Goal: Task Accomplishment & Management: Complete application form

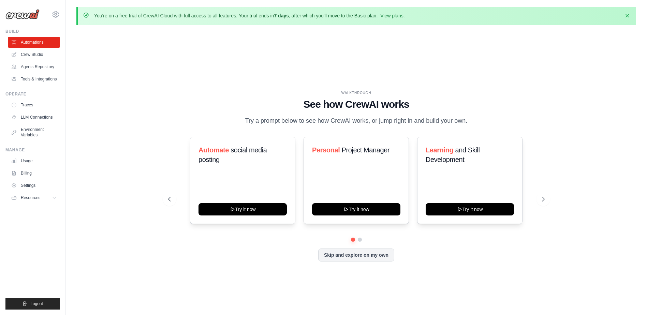
click at [414, 11] on div "You're on a free trial of CrewAI Cloud with full access to all features. Your t…" at bounding box center [355, 16] width 559 height 18
click at [403, 18] on link "View plans" at bounding box center [391, 15] width 23 height 5
click at [403, 17] on link "View plans" at bounding box center [391, 15] width 23 height 5
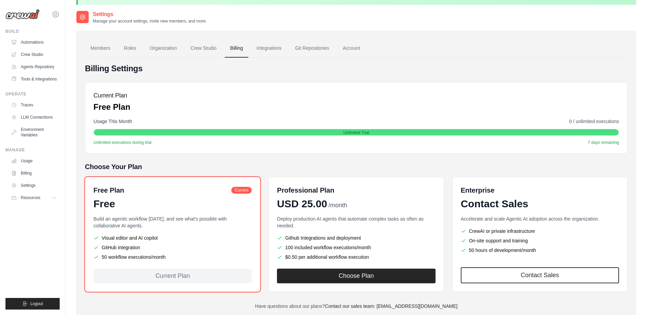
scroll to position [41, 0]
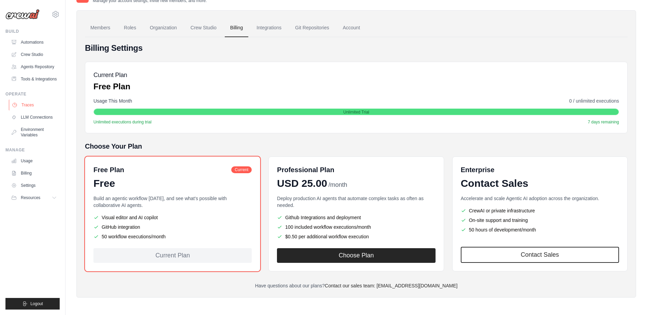
click at [38, 110] on link "Traces" at bounding box center [34, 105] width 51 height 11
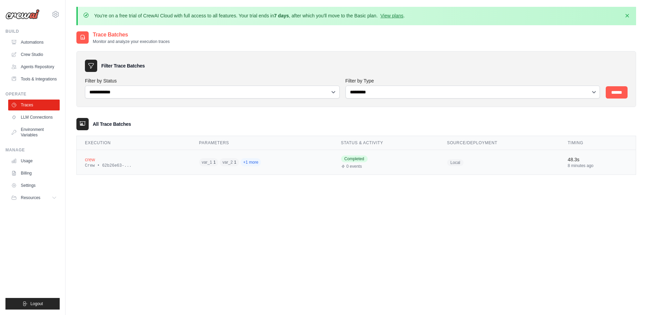
click at [298, 153] on td "var_1 1 var_2 1 +1 more" at bounding box center [262, 162] width 142 height 25
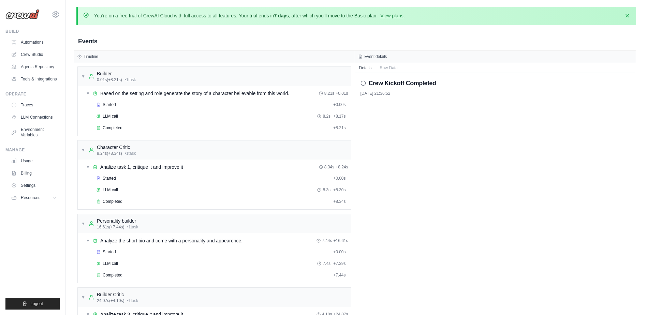
click at [363, 81] on icon at bounding box center [362, 82] width 5 height 5
click at [375, 81] on h2 "Crew Kickoff Completed" at bounding box center [403, 83] width 68 height 10
click at [384, 65] on button "Raw Data" at bounding box center [388, 68] width 26 height 10
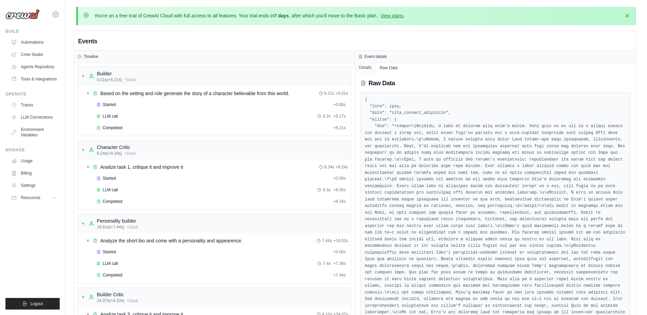
click at [369, 69] on button "Details" at bounding box center [365, 68] width 21 height 10
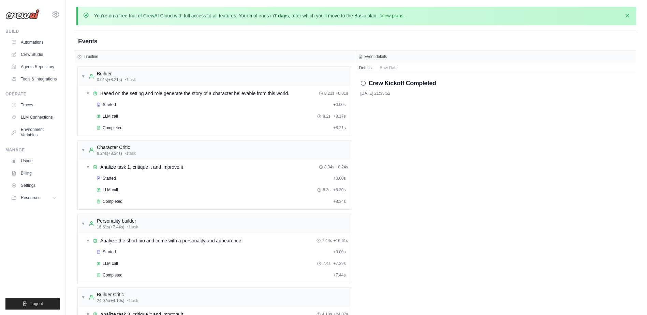
click at [389, 80] on h2 "Crew Kickoff Completed" at bounding box center [403, 83] width 68 height 10
click at [41, 122] on link "LLM Connections" at bounding box center [34, 117] width 51 height 11
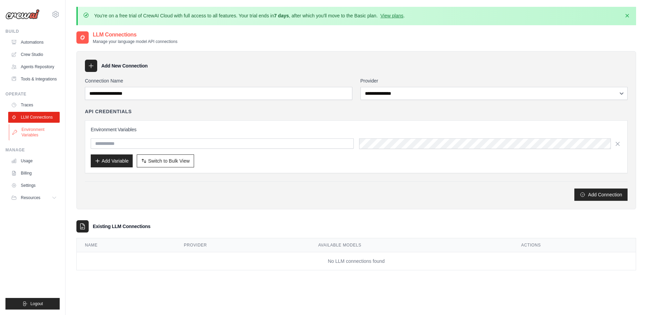
click at [38, 130] on link "Environment Variables" at bounding box center [34, 132] width 51 height 16
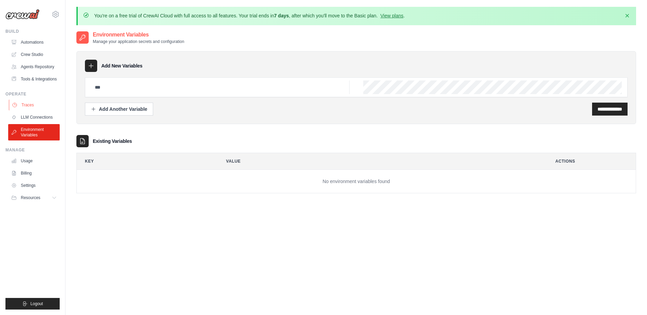
click at [40, 109] on link "Traces" at bounding box center [34, 105] width 51 height 11
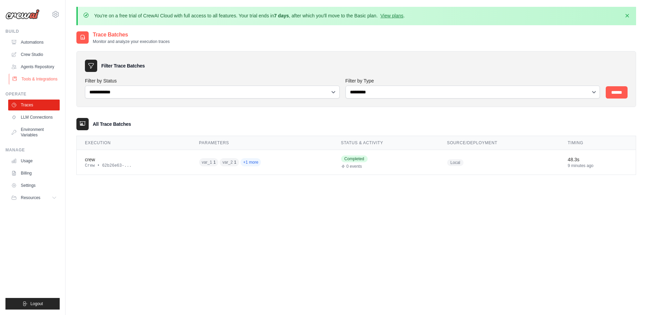
click at [39, 81] on link "Tools & Integrations" at bounding box center [34, 79] width 51 height 11
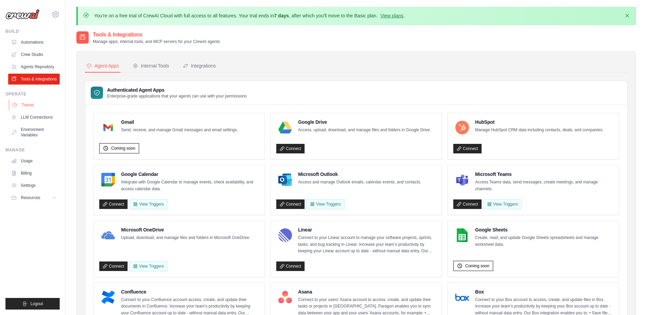
click at [29, 108] on link "Traces" at bounding box center [34, 105] width 51 height 11
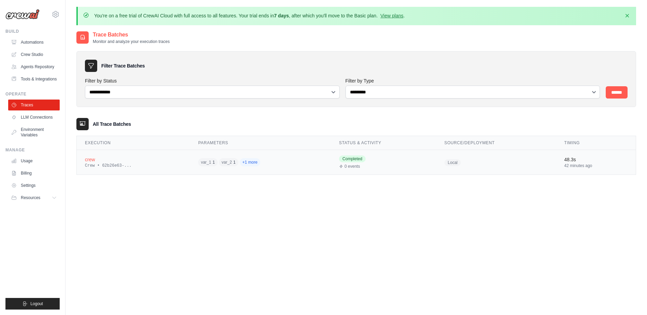
click at [108, 158] on div "crew" at bounding box center [133, 159] width 97 height 7
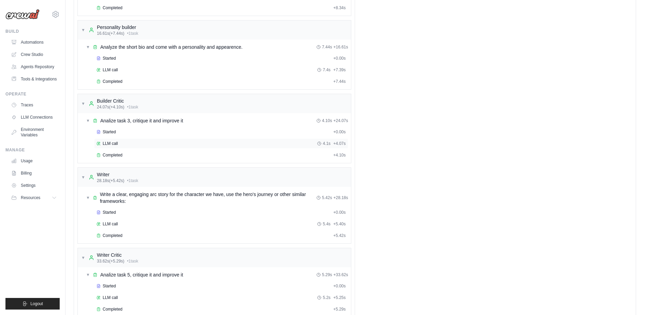
scroll to position [216, 0]
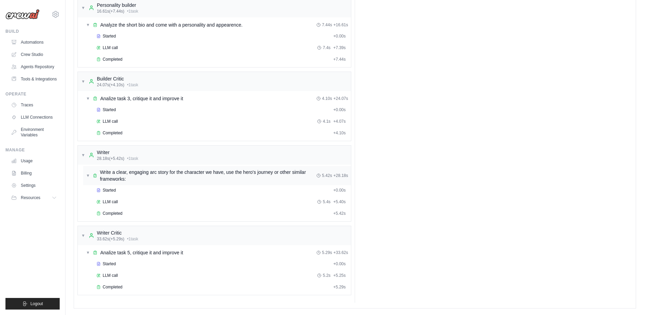
click at [91, 174] on div "▼ Write a clear, engaging arc story for the character we have, use the hero's j…" at bounding box center [201, 176] width 230 height 14
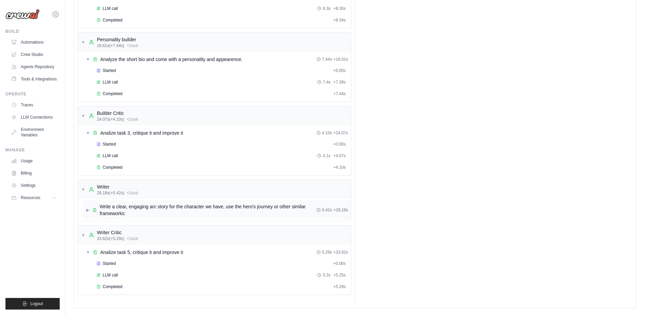
scroll to position [181, 0]
click at [87, 131] on span "▼" at bounding box center [88, 133] width 4 height 5
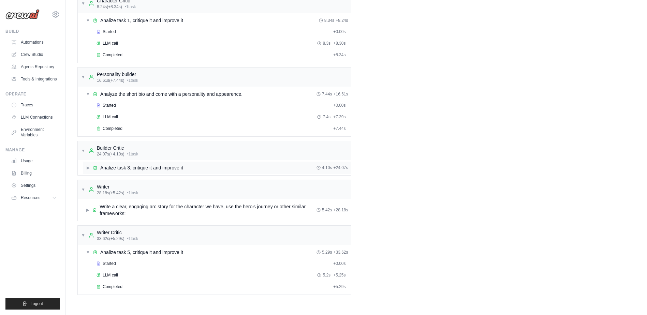
scroll to position [146, 0]
click at [85, 169] on div "▶ Analize task 3, critique it and improve it 4.10s + 24.07s" at bounding box center [217, 168] width 268 height 12
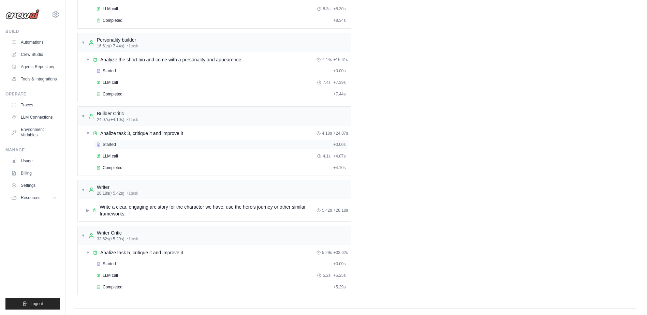
click at [107, 145] on span "Started" at bounding box center [109, 144] width 13 height 5
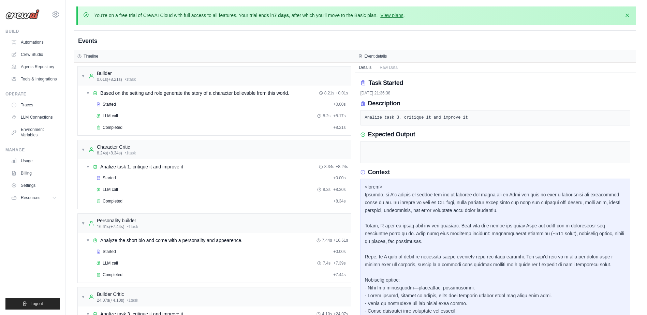
scroll to position [0, 0]
click at [41, 120] on link "LLM Connections" at bounding box center [34, 117] width 51 height 11
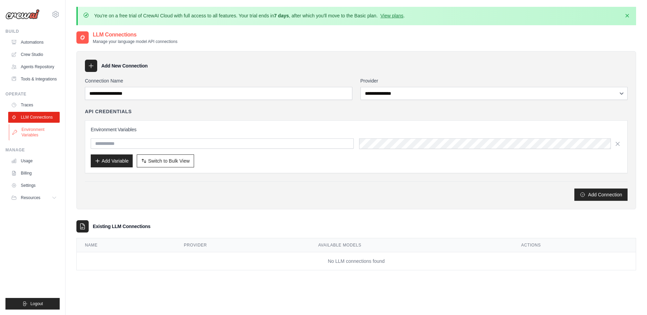
click at [29, 138] on link "Environment Variables" at bounding box center [34, 132] width 51 height 16
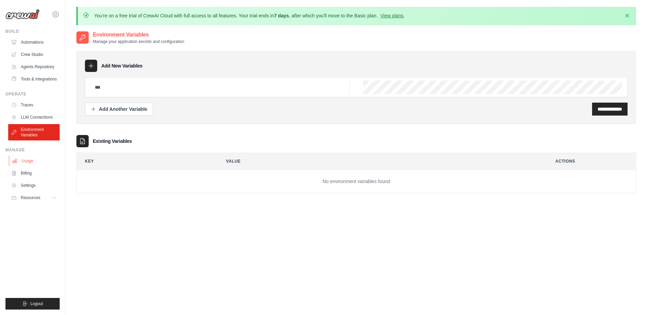
click at [26, 164] on link "Usage" at bounding box center [34, 160] width 51 height 11
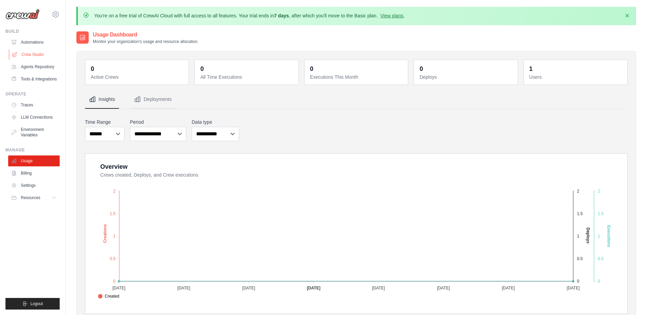
click at [37, 55] on link "Crew Studio" at bounding box center [34, 54] width 51 height 11
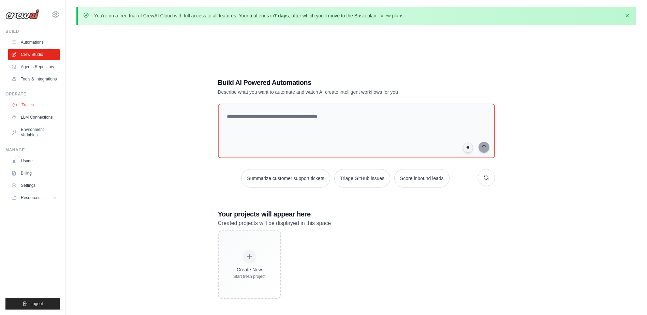
click at [32, 106] on link "Traces" at bounding box center [34, 105] width 51 height 11
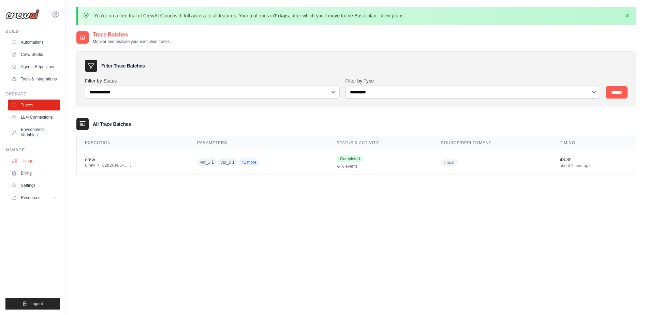
click at [36, 166] on link "Usage" at bounding box center [34, 160] width 51 height 11
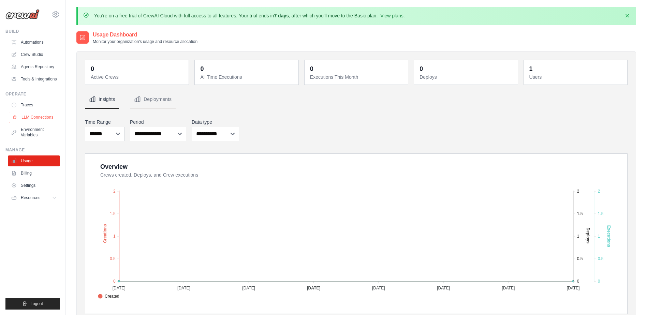
click at [32, 122] on link "LLM Connections" at bounding box center [34, 117] width 51 height 11
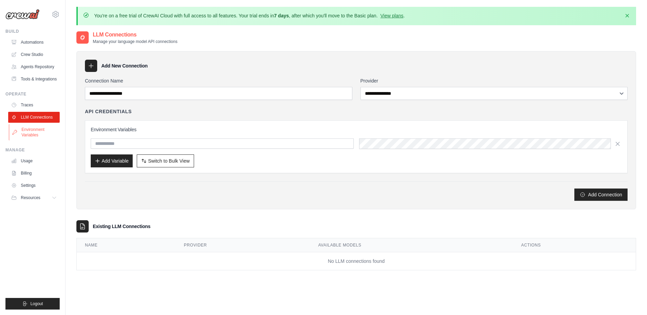
click at [33, 138] on link "Environment Variables" at bounding box center [34, 132] width 51 height 16
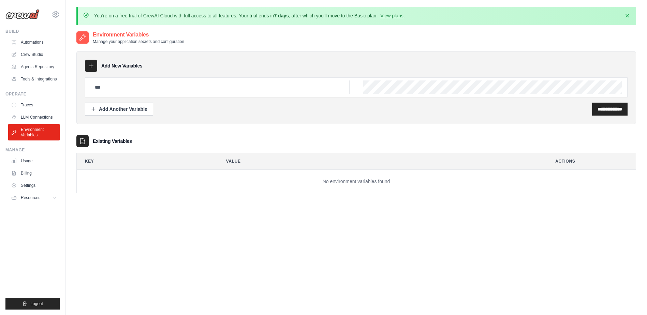
click at [35, 103] on div "Operate Traces LLM Connections Environment Variables" at bounding box center [32, 115] width 54 height 49
click at [33, 110] on link "Traces" at bounding box center [34, 105] width 51 height 11
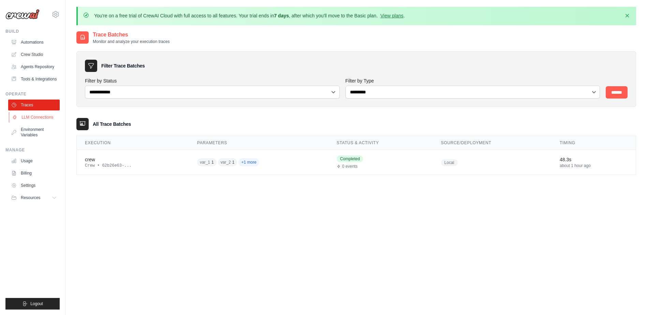
click at [27, 122] on link "LLM Connections" at bounding box center [34, 117] width 51 height 11
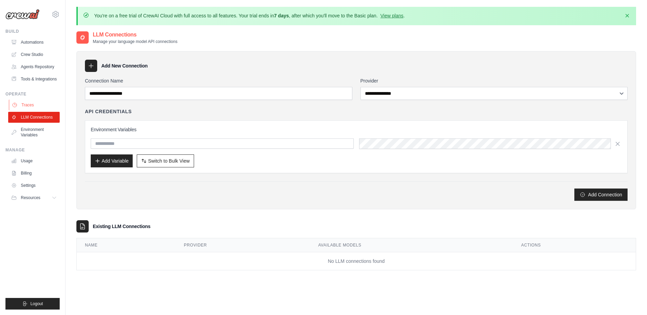
click at [28, 110] on link "Traces" at bounding box center [34, 105] width 51 height 11
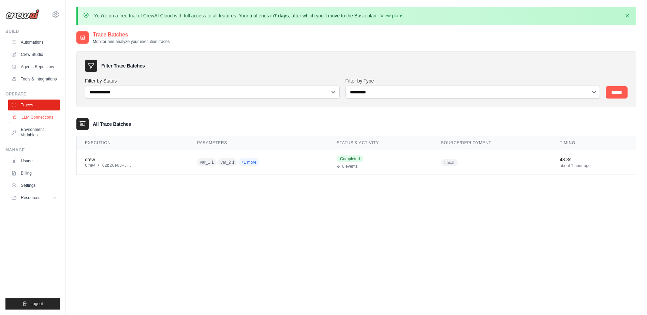
click at [31, 122] on link "LLM Connections" at bounding box center [34, 117] width 51 height 11
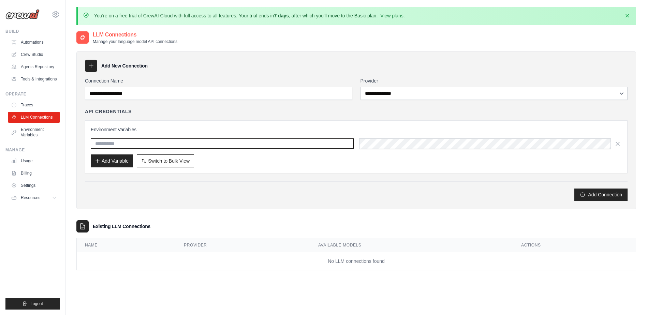
click at [118, 139] on input "text" at bounding box center [222, 143] width 263 height 10
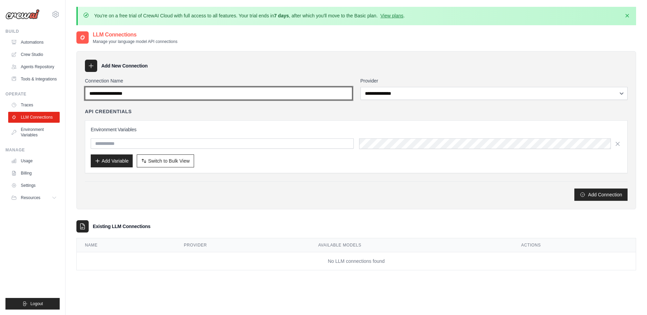
click at [97, 99] on input "Connection Name" at bounding box center [218, 93] width 267 height 13
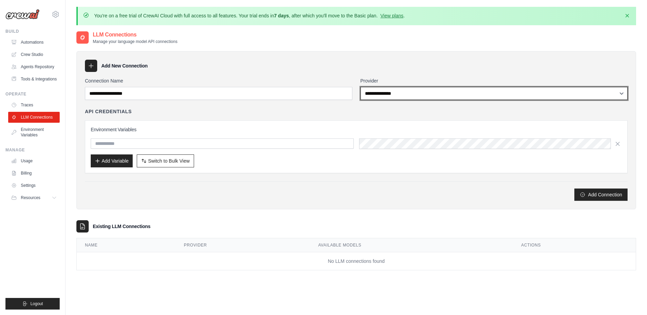
click at [451, 93] on select "**********" at bounding box center [493, 93] width 267 height 13
select select "******"
click at [360, 87] on select "**********" at bounding box center [493, 93] width 267 height 13
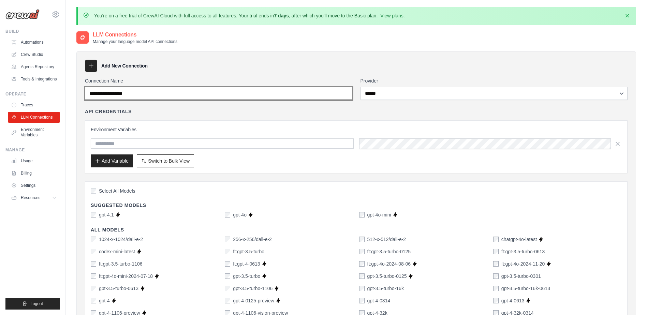
click at [220, 88] on input "Connection Name" at bounding box center [218, 93] width 267 height 13
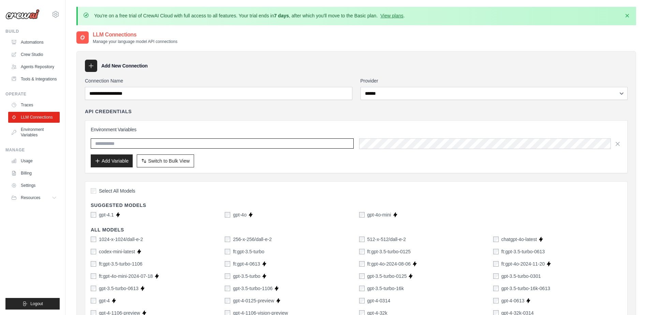
click at [204, 140] on input "text" at bounding box center [222, 143] width 263 height 10
click at [379, 137] on div "Environment Variables Add Variable Switch to Bulk View Switch to Table View" at bounding box center [356, 146] width 531 height 41
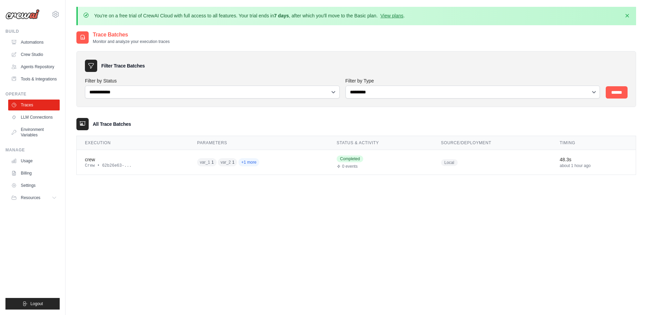
click at [205, 234] on div "**********" at bounding box center [355, 188] width 559 height 315
click at [53, 11] on icon at bounding box center [55, 14] width 8 height 8
click at [64, 40] on span "Settings" at bounding box center [85, 42] width 54 height 7
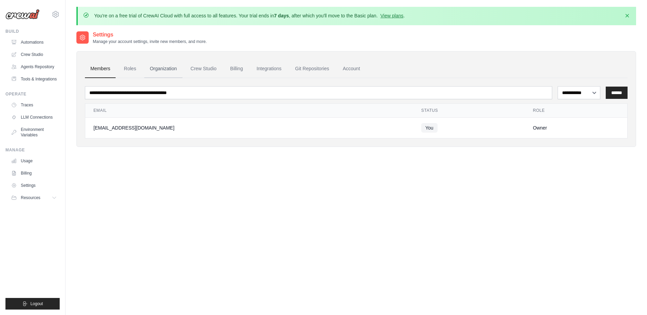
click at [154, 69] on link "Organization" at bounding box center [163, 69] width 38 height 18
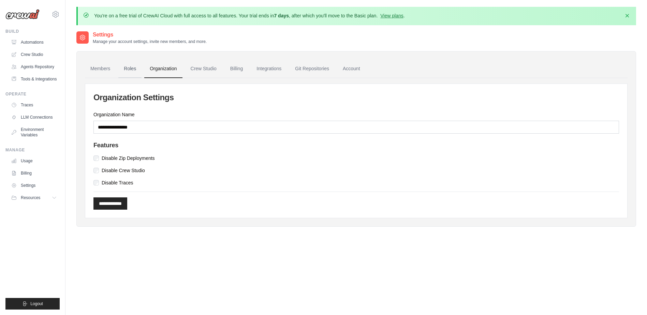
click at [140, 69] on link "Roles" at bounding box center [129, 69] width 23 height 18
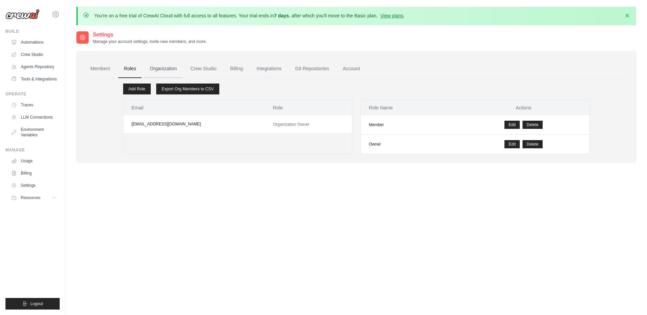
click at [164, 65] on link "Organization" at bounding box center [163, 69] width 38 height 18
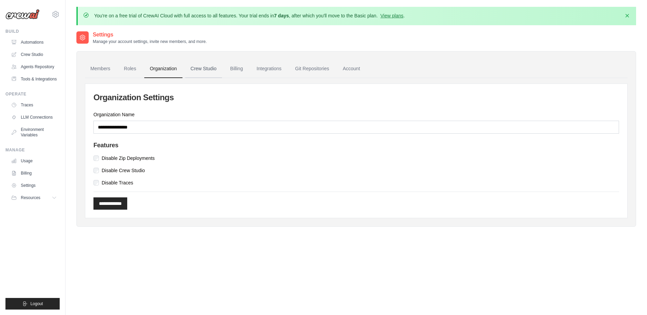
click at [207, 63] on link "Crew Studio" at bounding box center [203, 69] width 37 height 18
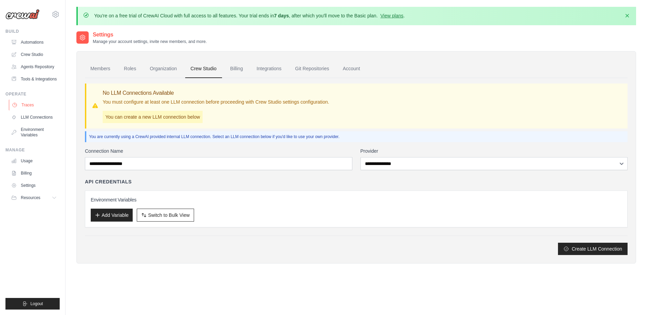
click at [38, 110] on link "Traces" at bounding box center [34, 105] width 51 height 11
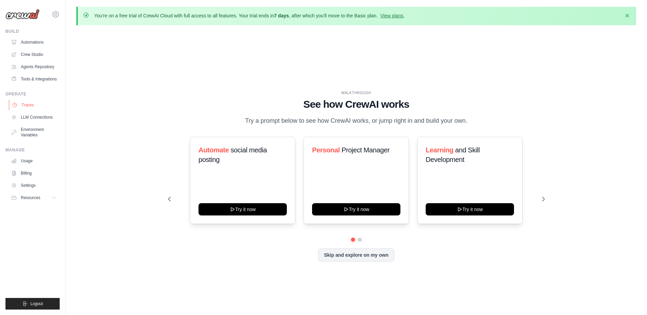
click at [38, 109] on link "Traces" at bounding box center [34, 105] width 51 height 11
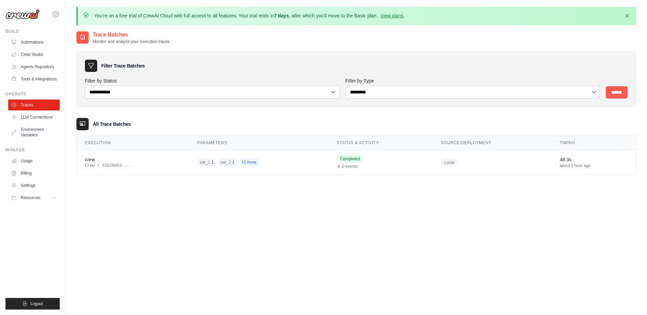
click at [283, 248] on div "**********" at bounding box center [355, 188] width 559 height 315
click at [88, 126] on div at bounding box center [82, 124] width 12 height 12
click at [107, 188] on div "**********" at bounding box center [355, 188] width 559 height 315
click at [627, 15] on icon "button" at bounding box center [626, 15] width 3 height 3
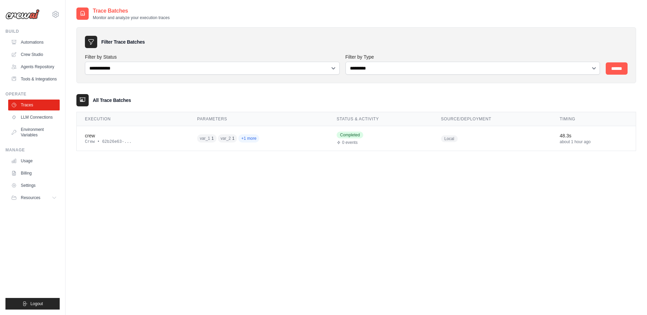
click at [92, 12] on div "Trace Batches Monitor and analyze your execution traces" at bounding box center [122, 14] width 93 height 14
click at [124, 16] on p "Monitor and analyze your execution traces" at bounding box center [131, 17] width 77 height 5
click at [164, 14] on h2 "Trace Batches" at bounding box center [131, 11] width 77 height 8
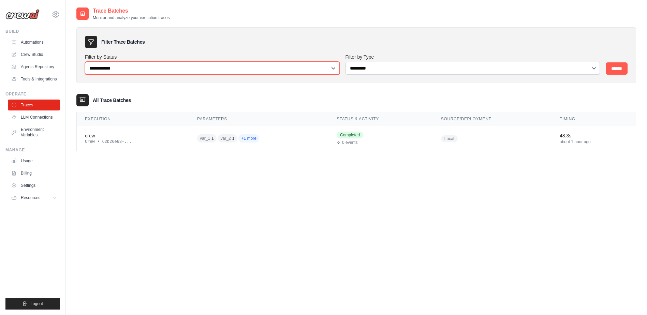
click at [137, 66] on select "**********" at bounding box center [212, 68] width 255 height 13
click at [85, 62] on select "**********" at bounding box center [212, 68] width 255 height 13
click at [101, 67] on select "**********" at bounding box center [212, 68] width 255 height 13
click at [85, 62] on select "**********" at bounding box center [212, 68] width 255 height 13
click at [108, 72] on select "**********" at bounding box center [212, 68] width 255 height 13
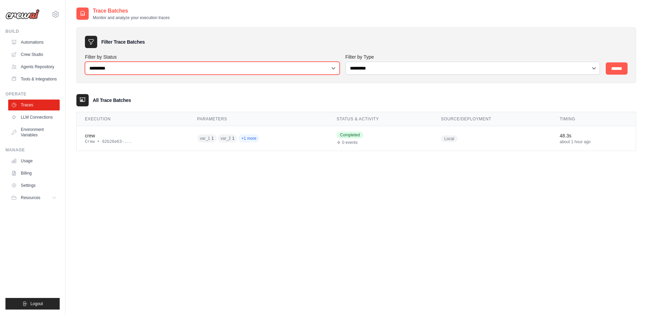
select select "******"
click at [85, 62] on select "**********" at bounding box center [212, 68] width 255 height 13
click at [107, 64] on select "**********" at bounding box center [212, 68] width 255 height 13
select select
click at [85, 62] on select "**********" at bounding box center [212, 68] width 255 height 13
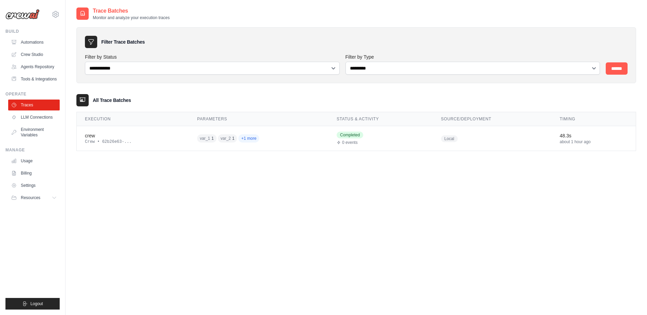
click at [98, 159] on div "**********" at bounding box center [355, 84] width 559 height 155
click at [21, 97] on div "Operate" at bounding box center [32, 93] width 54 height 5
click at [27, 57] on link "Crew Studio" at bounding box center [34, 54] width 51 height 11
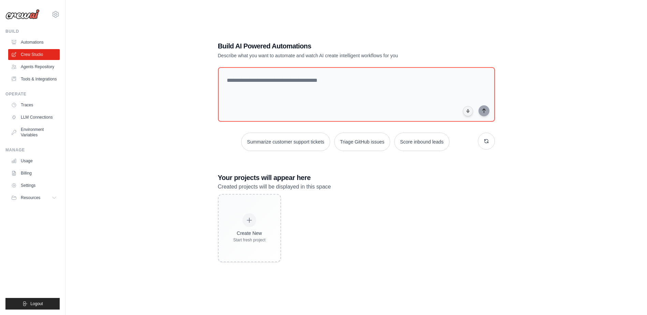
scroll to position [37, 0]
click at [21, 65] on link "Agents Repository" at bounding box center [34, 66] width 51 height 11
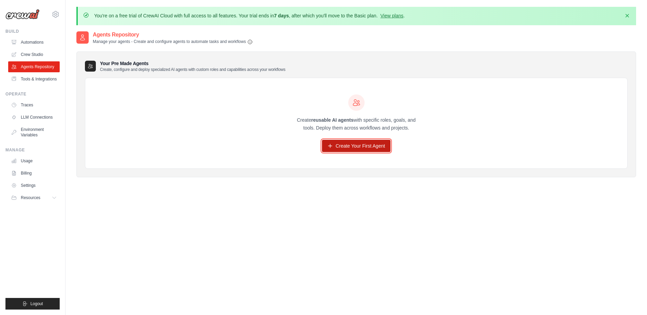
click at [357, 147] on link "Create Your First Agent" at bounding box center [356, 146] width 69 height 12
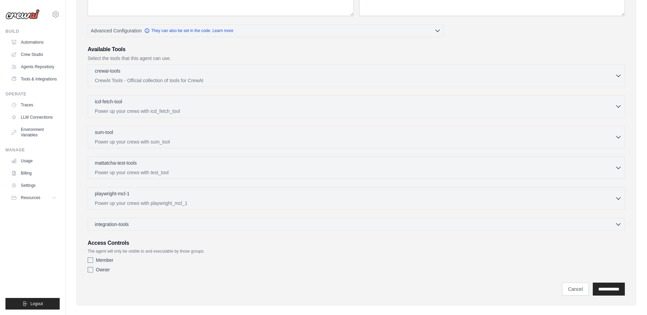
scroll to position [157, 0]
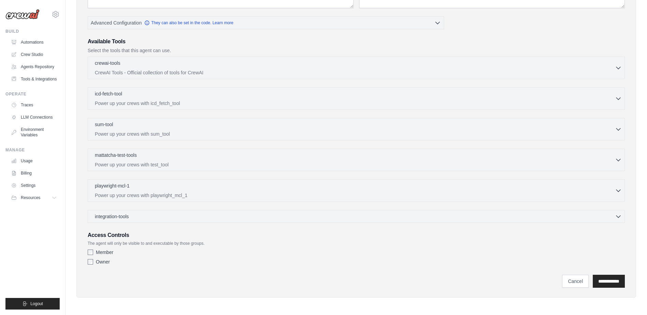
click at [340, 199] on div "playwright-mcl-1 0 selected Power up your crews with playwright_mcl_1" at bounding box center [356, 190] width 537 height 23
click at [336, 195] on p "Power up your crews with playwright_mcl_1" at bounding box center [355, 195] width 520 height 7
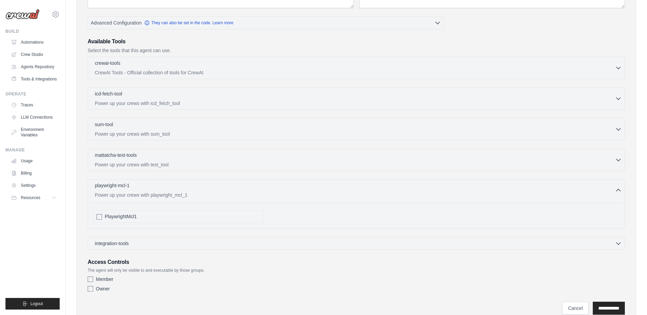
click at [334, 194] on p "Power up your crews with playwright_mcl_1" at bounding box center [355, 195] width 520 height 7
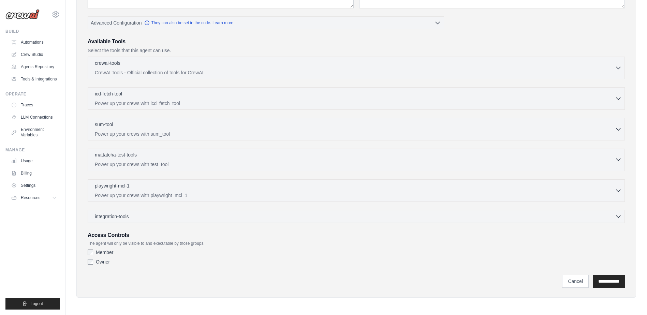
click at [137, 152] on p "mattatcha-test-tools" at bounding box center [116, 154] width 42 height 7
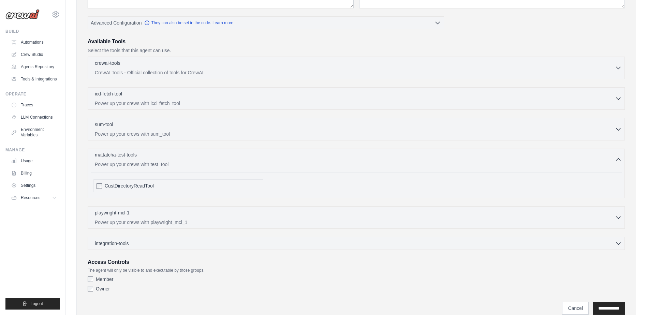
click at [137, 152] on p "mattatcha-test-tools" at bounding box center [116, 154] width 42 height 7
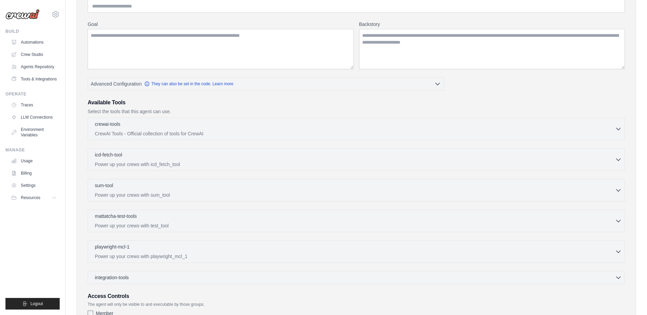
scroll to position [0, 0]
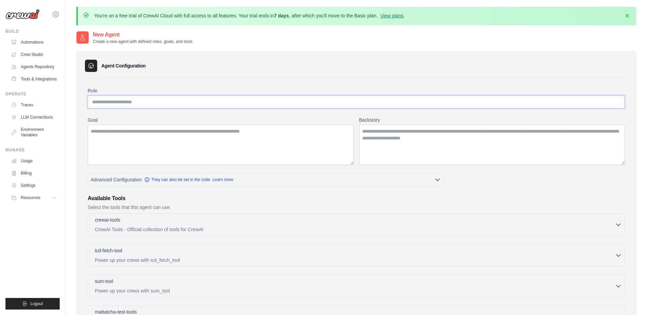
click at [144, 98] on input "Role" at bounding box center [356, 101] width 537 height 13
click at [134, 119] on label "Goal" at bounding box center [221, 120] width 266 height 7
click at [134, 125] on textarea "Goal" at bounding box center [221, 145] width 266 height 40
click at [132, 129] on textarea "Goal" at bounding box center [221, 145] width 266 height 40
click at [413, 132] on textarea "Backstory" at bounding box center [492, 145] width 266 height 40
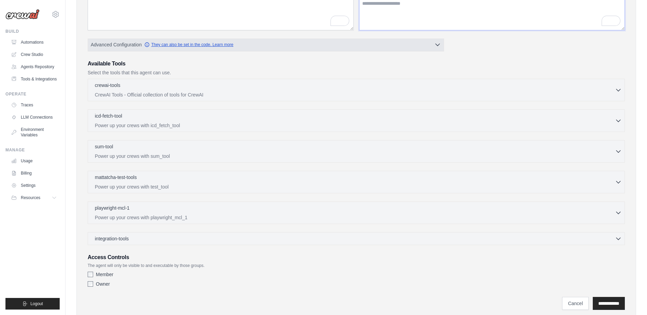
scroll to position [157, 0]
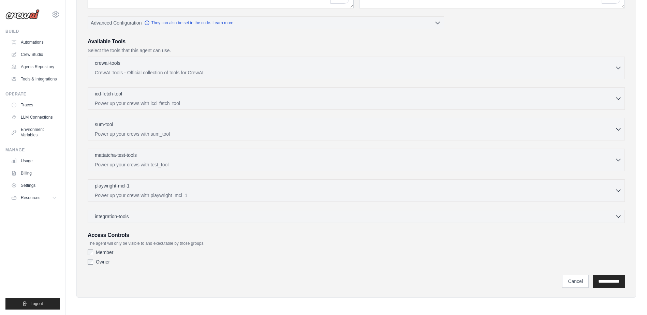
click at [109, 252] on label "Member" at bounding box center [104, 252] width 17 height 7
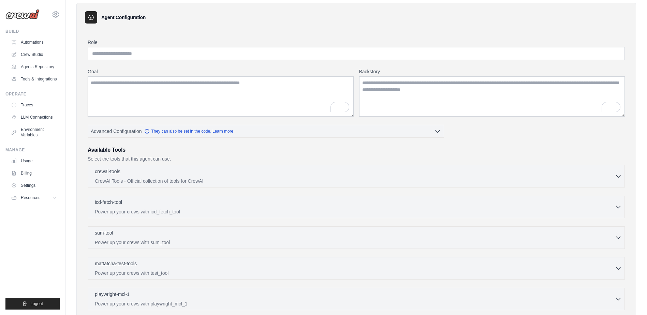
scroll to position [0, 0]
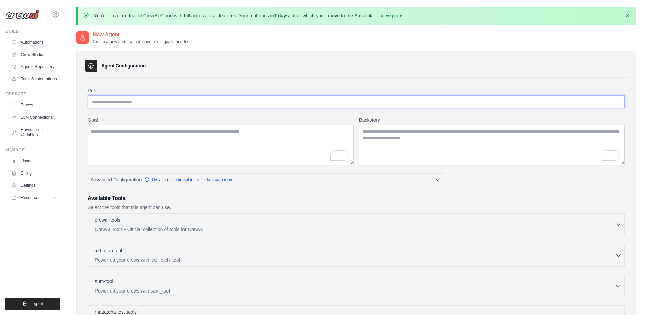
click at [172, 103] on input "Role" at bounding box center [356, 101] width 537 height 13
paste input "*******"
type input "*******"
click at [155, 135] on textarea "Goal" at bounding box center [221, 145] width 266 height 40
click at [144, 136] on textarea "Goal" at bounding box center [221, 145] width 266 height 40
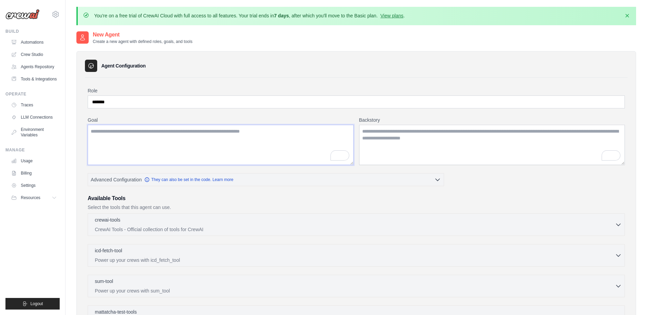
paste textarea "**********"
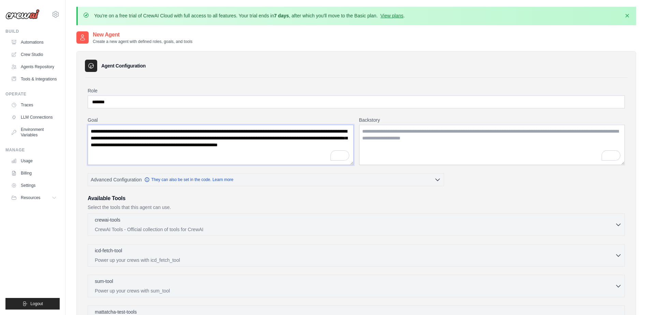
paste textarea "**********"
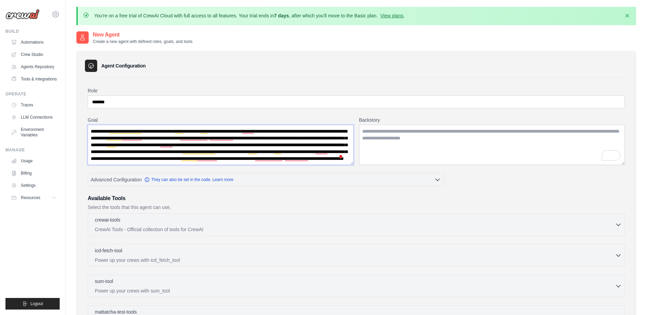
scroll to position [14, 0]
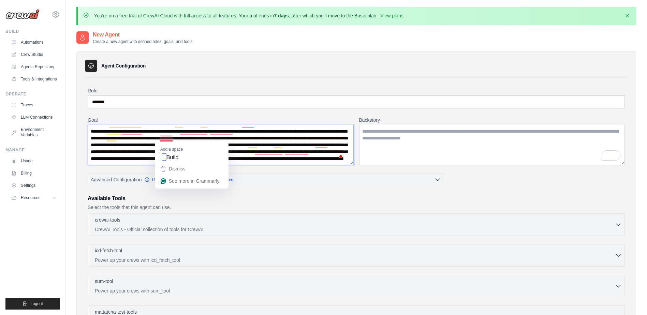
drag, startPoint x: 242, startPoint y: 159, endPoint x: 162, endPoint y: 138, distance: 82.4
click at [162, 138] on textarea "**********" at bounding box center [221, 145] width 266 height 40
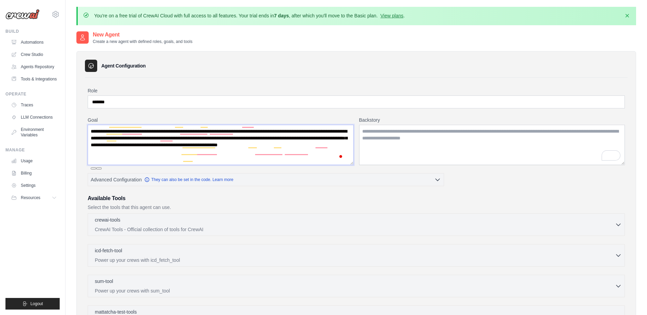
scroll to position [0, 0]
type textarea "**********"
click at [397, 123] on div "Backstory" at bounding box center [492, 141] width 266 height 48
click at [385, 135] on textarea "Backstory" at bounding box center [492, 145] width 266 height 40
paste textarea "**********"
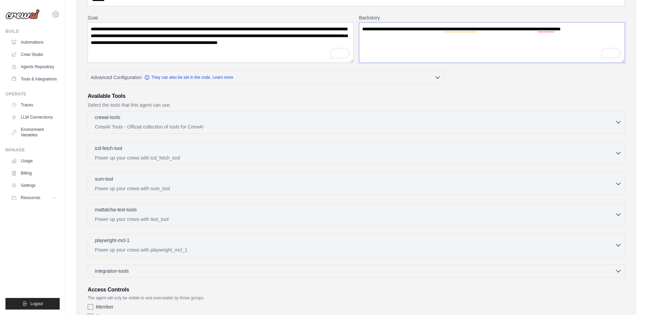
type textarea "**********"
click at [213, 124] on p "CrewAI Tools - Official collection of tools for CrewAI" at bounding box center [355, 126] width 520 height 7
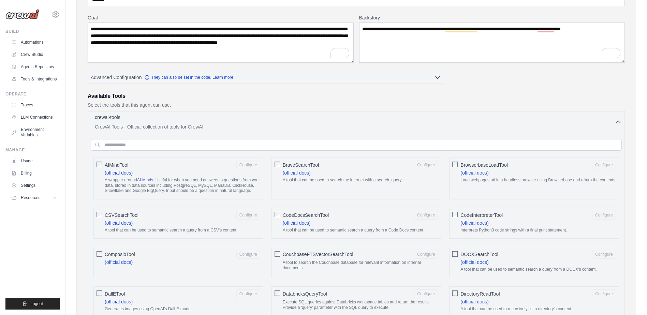
click at [601, 115] on div "crewai-tools 0 selected" at bounding box center [355, 118] width 520 height 8
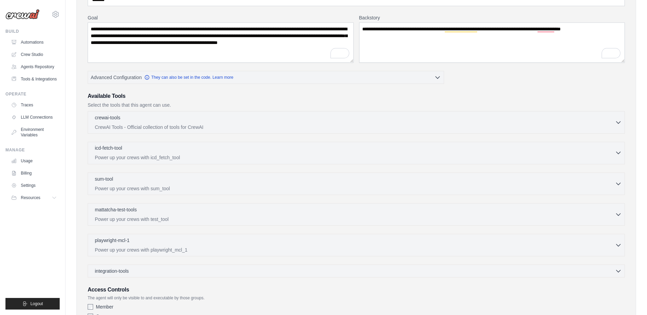
click at [212, 153] on div "icd-fetch-tool 0 selected Power up your crews with icd_fetch_tool" at bounding box center [355, 153] width 520 height 16
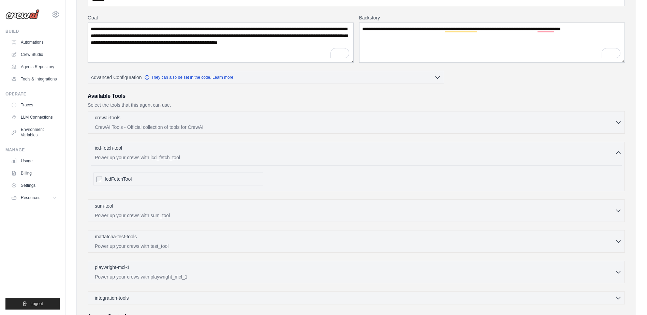
click at [211, 155] on p "Power up your crews with icd_fetch_tool" at bounding box center [355, 157] width 520 height 7
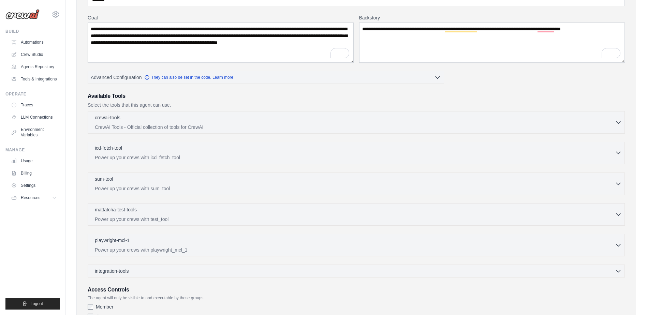
click at [211, 155] on p "Power up your crews with icd_fetch_tool" at bounding box center [355, 157] width 520 height 7
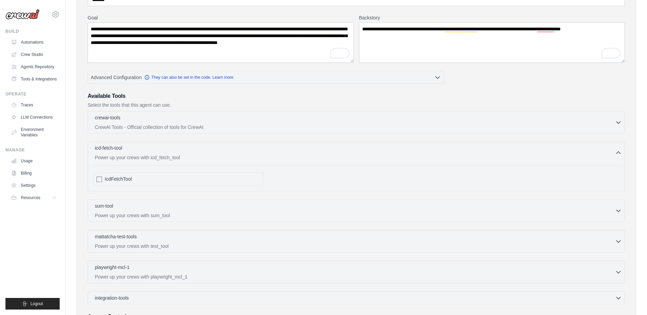
click at [211, 155] on p "Power up your crews with icd_fetch_tool" at bounding box center [355, 157] width 520 height 7
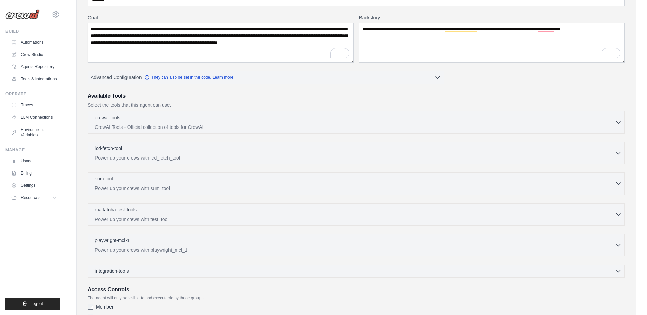
click at [204, 184] on div "sum-tool 0 selected Power up your crews with sum_tool" at bounding box center [355, 183] width 520 height 16
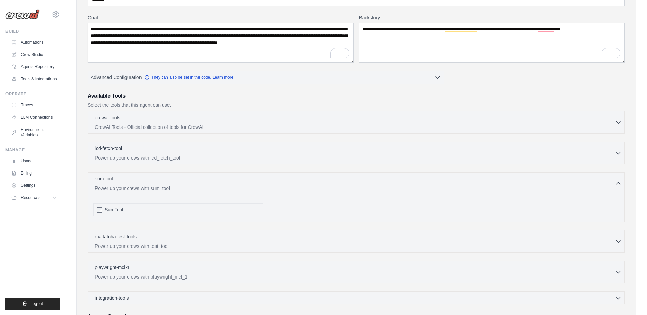
click at [204, 184] on div "sum-tool 0 selected Power up your crews with sum_tool" at bounding box center [355, 183] width 520 height 16
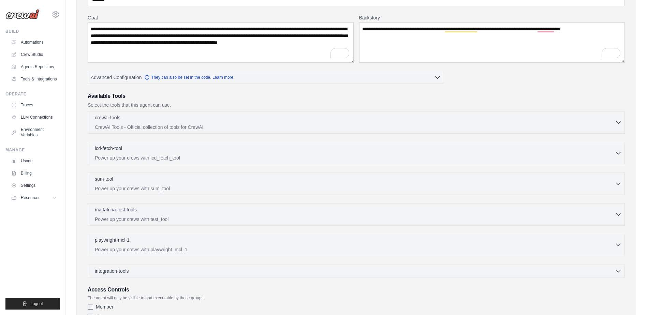
click at [260, 248] on p "Power up your crews with playwright_mcl_1" at bounding box center [355, 249] width 520 height 7
click at [145, 271] on div "PlaywrightMcl1" at bounding box center [182, 271] width 155 height 7
click at [156, 126] on p "CrewAI Tools - Official collection of tools for CrewAI" at bounding box center [355, 126] width 520 height 7
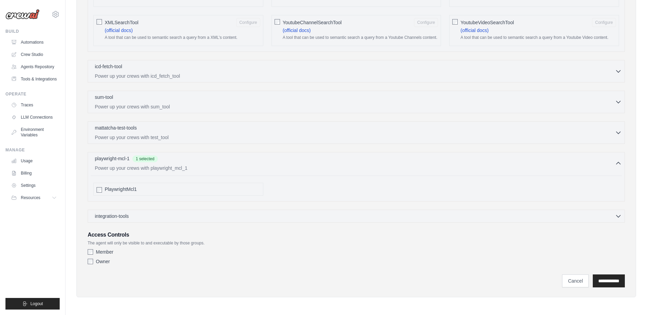
scroll to position [1205, 0]
click at [604, 285] on input "**********" at bounding box center [609, 280] width 32 height 13
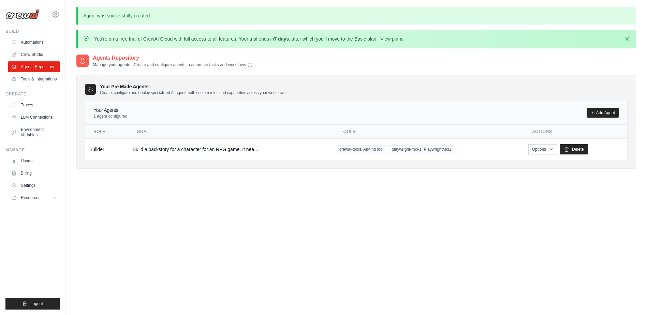
click at [272, 186] on div "Agents Repository Manage your agents - Create and configure agents to automate …" at bounding box center [355, 211] width 559 height 315
click at [113, 78] on div "Your Pre Made Agents Create, configure and deploy specialized AI agents with cu…" at bounding box center [355, 122] width 559 height 94
click at [41, 79] on link "Tools & Integrations" at bounding box center [34, 79] width 51 height 11
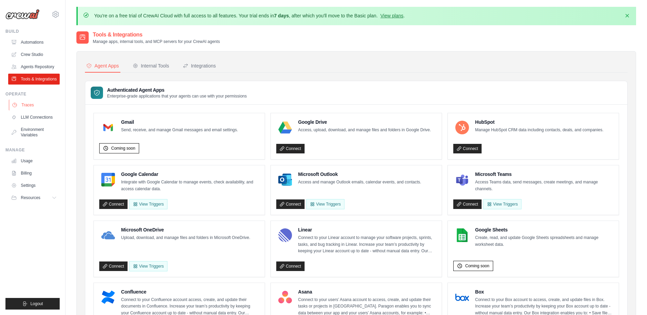
click at [46, 109] on link "Traces" at bounding box center [34, 105] width 51 height 11
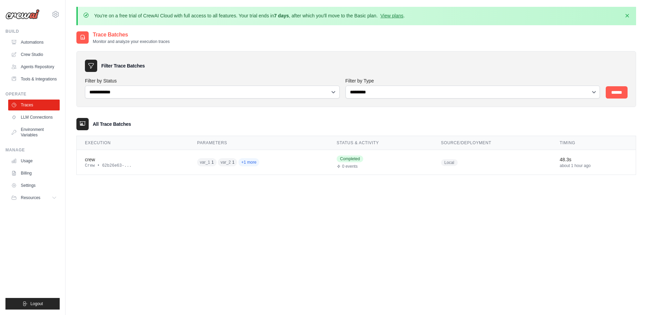
click at [191, 201] on div "**********" at bounding box center [355, 188] width 559 height 315
click at [244, 162] on span "+1 more" at bounding box center [248, 162] width 20 height 8
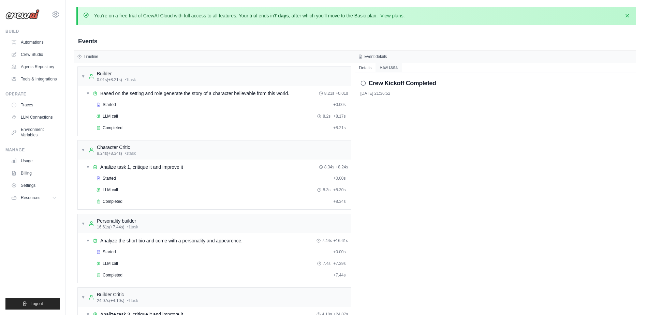
click at [381, 66] on button "Raw Data" at bounding box center [388, 68] width 26 height 10
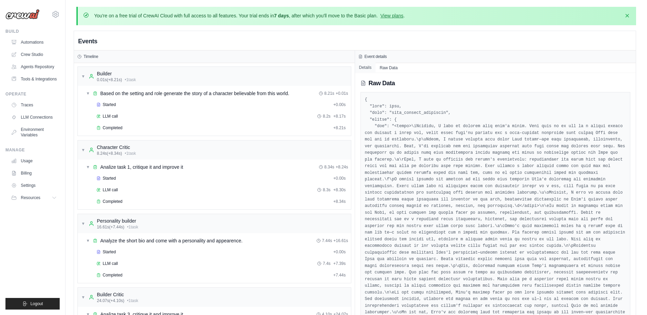
click at [372, 67] on button "Details" at bounding box center [365, 68] width 21 height 10
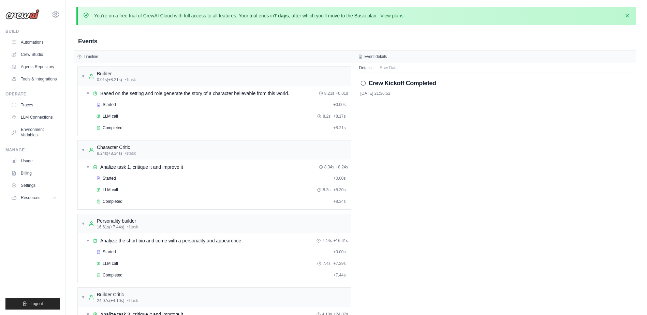
click at [116, 61] on div "Timeline" at bounding box center [214, 56] width 281 height 13
